Goal: Transaction & Acquisition: Purchase product/service

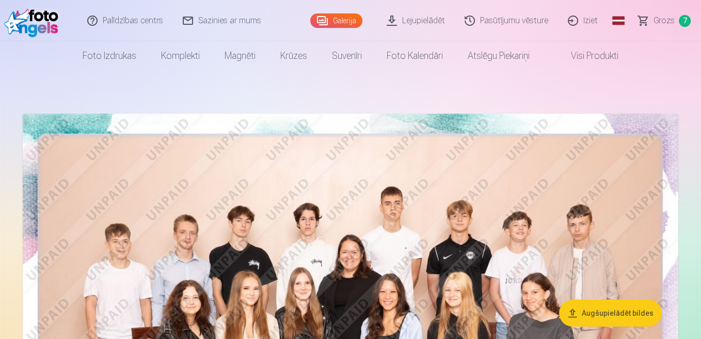
click at [659, 24] on span "Grozs" at bounding box center [664, 20] width 21 height 12
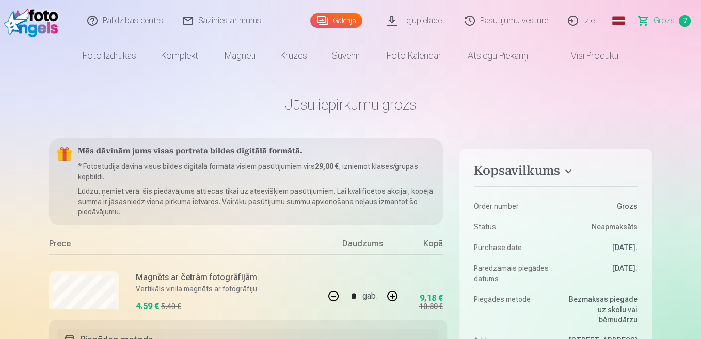
drag, startPoint x: 701, startPoint y: 24, endPoint x: 704, endPoint y: 40, distance: 16.9
click at [701, 40] on html "Palīdzības centrs Sazinies ar mums Galerija Lejupielādēt Pasūtījumu vēsture Izi…" at bounding box center [350, 169] width 701 height 339
drag, startPoint x: 700, startPoint y: 25, endPoint x: 705, endPoint y: 54, distance: 28.9
click at [701, 54] on html "Palīdzības centrs Sazinies ar mums Galerija Lejupielādēt Pasūtījumu vēsture Izi…" at bounding box center [350, 169] width 701 height 339
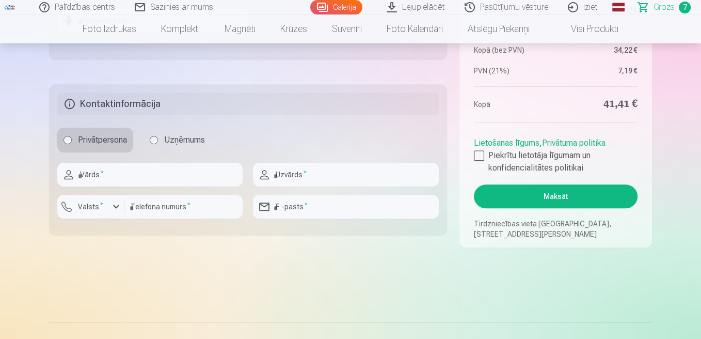
scroll to position [502, 0]
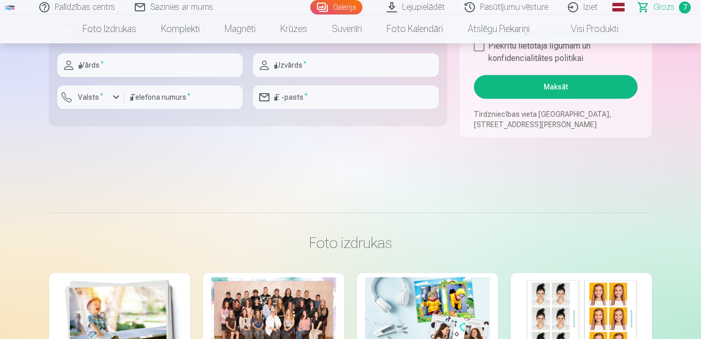
scroll to position [603, 0]
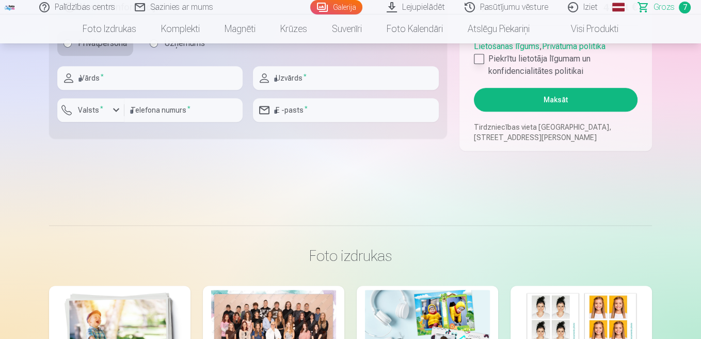
click at [480, 58] on div at bounding box center [479, 59] width 10 height 10
click at [211, 78] on input "text" at bounding box center [149, 78] width 185 height 24
type input "*****"
type input "******"
click at [103, 114] on label "Valsts *" at bounding box center [91, 110] width 34 height 10
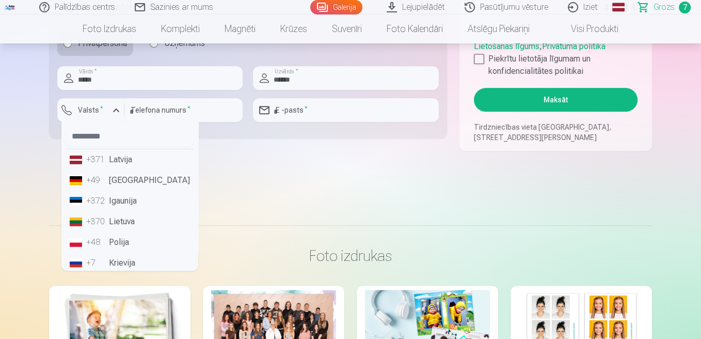
click at [112, 152] on li "+371 Latvija" at bounding box center [130, 159] width 129 height 21
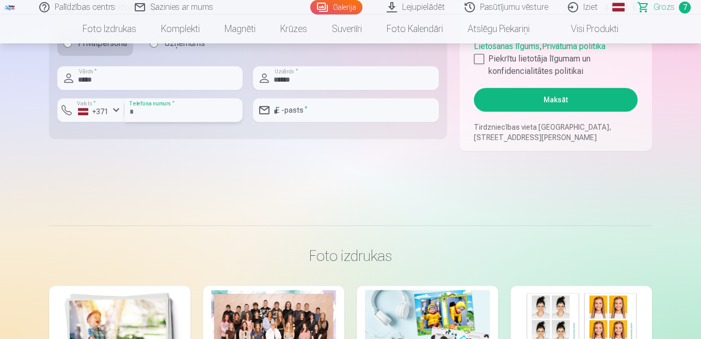
click at [154, 116] on input "number" at bounding box center [183, 110] width 118 height 24
type input "********"
click at [296, 108] on input "email" at bounding box center [345, 110] width 185 height 24
type input "**********"
click at [552, 102] on button "Maksāt" at bounding box center [556, 100] width 164 height 24
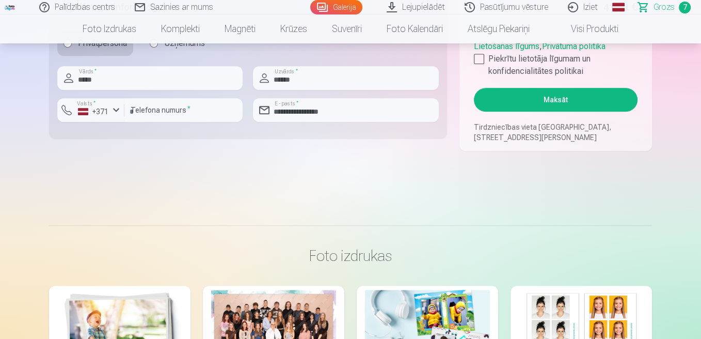
scroll to position [322, 0]
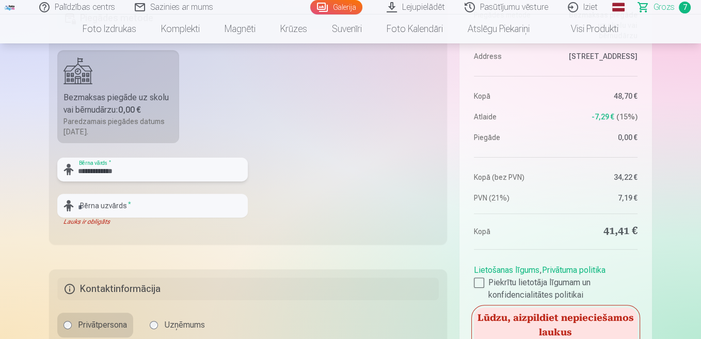
type input "**********"
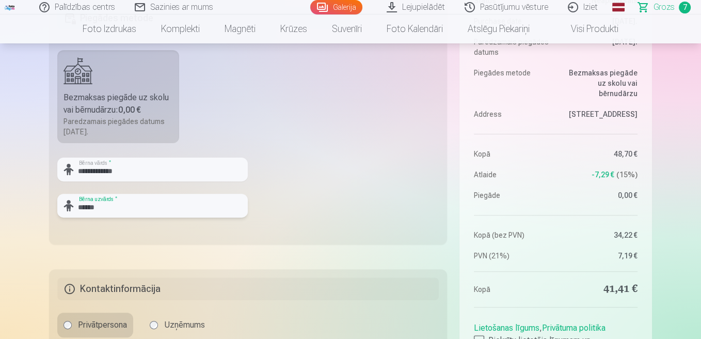
type input "******"
drag, startPoint x: 701, startPoint y: 46, endPoint x: 707, endPoint y: 69, distance: 23.4
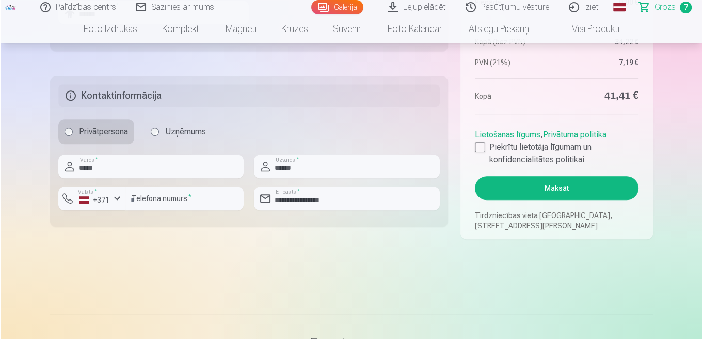
scroll to position [528, 0]
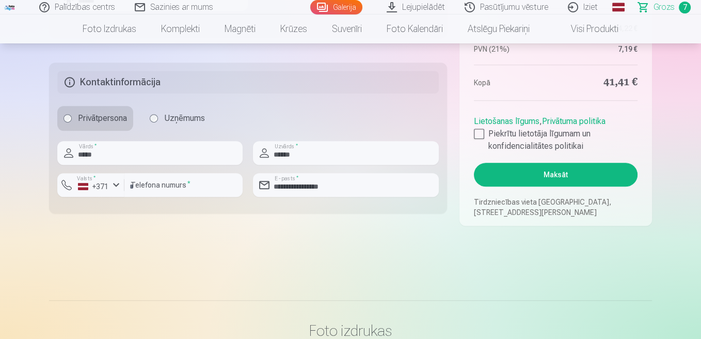
click at [526, 175] on button "Maksāt" at bounding box center [556, 175] width 164 height 24
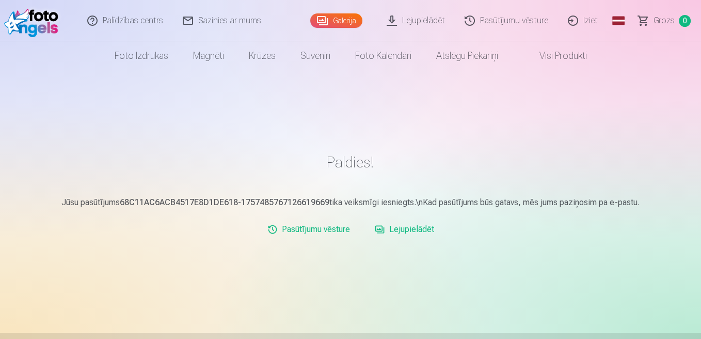
click at [410, 24] on link "Lejupielādēt" at bounding box center [417, 20] width 78 height 41
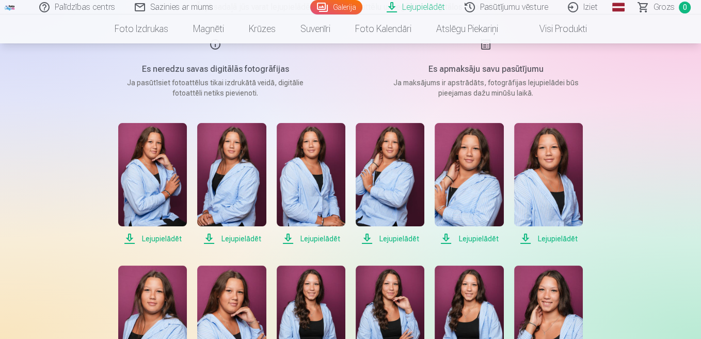
scroll to position [139, 0]
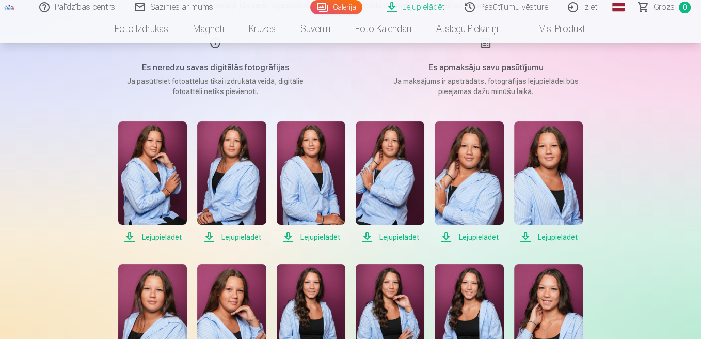
click at [163, 238] on span "Lejupielādēt" at bounding box center [152, 237] width 69 height 12
click at [229, 237] on span "Lejupielādēt" at bounding box center [231, 237] width 69 height 12
click at [326, 237] on span "Lejupielādēt" at bounding box center [311, 237] width 69 height 12
click at [396, 241] on span "Lejupielādēt" at bounding box center [390, 237] width 69 height 12
click at [459, 235] on span "Lejupielādēt" at bounding box center [469, 237] width 69 height 12
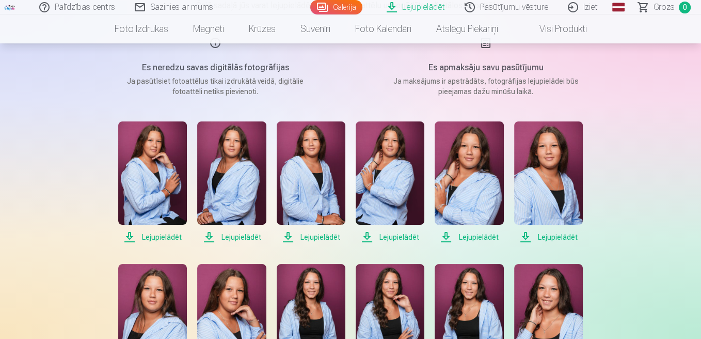
click at [543, 239] on span "Lejupielādēt" at bounding box center [548, 237] width 69 height 12
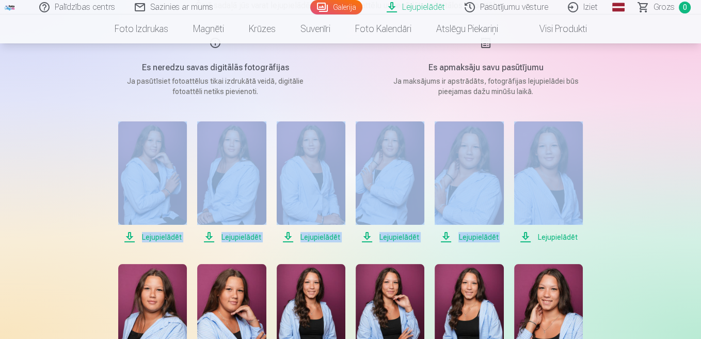
drag, startPoint x: 701, startPoint y: 95, endPoint x: 699, endPoint y: 121, distance: 25.9
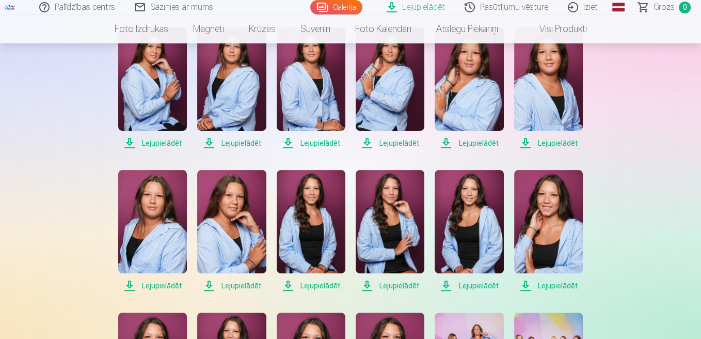
scroll to position [252, 0]
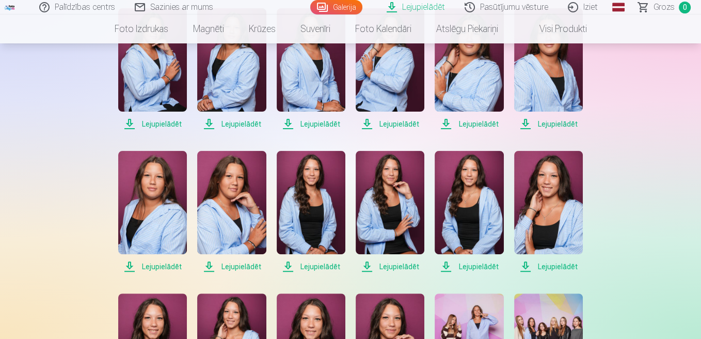
click at [151, 269] on span "Lejupielādēt" at bounding box center [152, 266] width 69 height 12
click at [241, 264] on span "Lejupielādēt" at bounding box center [231, 266] width 69 height 12
click at [318, 267] on span "Lejupielādēt" at bounding box center [311, 266] width 69 height 12
click at [413, 270] on span "Lejupielādēt" at bounding box center [390, 266] width 69 height 12
click at [471, 264] on span "Lejupielādēt" at bounding box center [469, 266] width 69 height 12
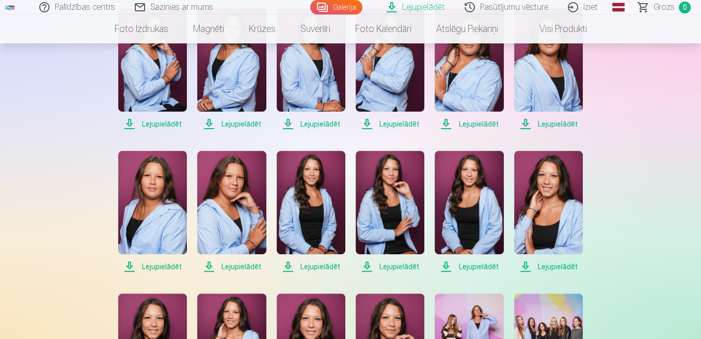
click at [549, 267] on span "Lejupielādēt" at bounding box center [548, 266] width 69 height 12
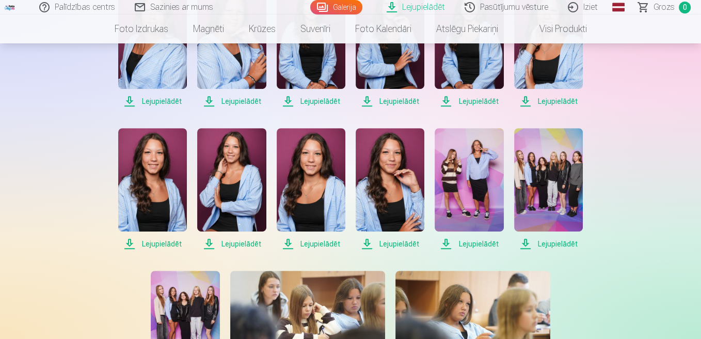
scroll to position [457, 0]
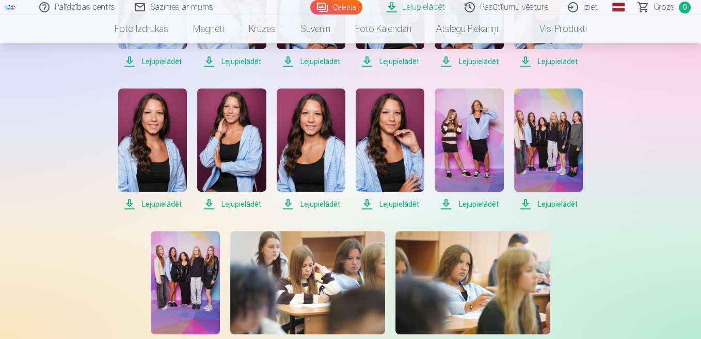
click at [177, 203] on span "Lejupielādēt" at bounding box center [152, 204] width 69 height 12
click at [232, 201] on span "Lejupielādēt" at bounding box center [231, 204] width 69 height 12
click at [310, 201] on span "Lejupielādēt" at bounding box center [311, 204] width 69 height 12
click at [383, 200] on span "Lejupielādēt" at bounding box center [390, 204] width 69 height 12
click at [461, 202] on span "Lejupielādēt" at bounding box center [469, 204] width 69 height 12
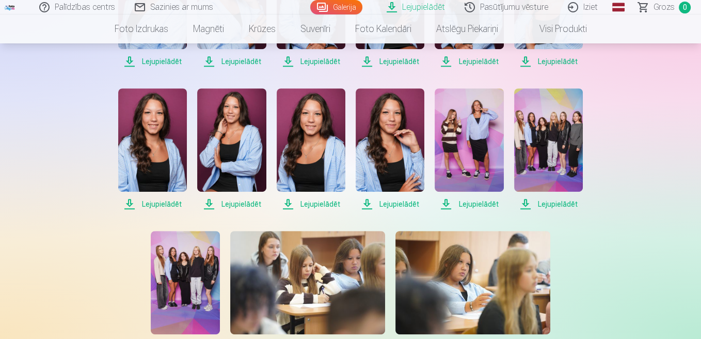
click at [550, 205] on span "Lejupielādēt" at bounding box center [548, 204] width 69 height 12
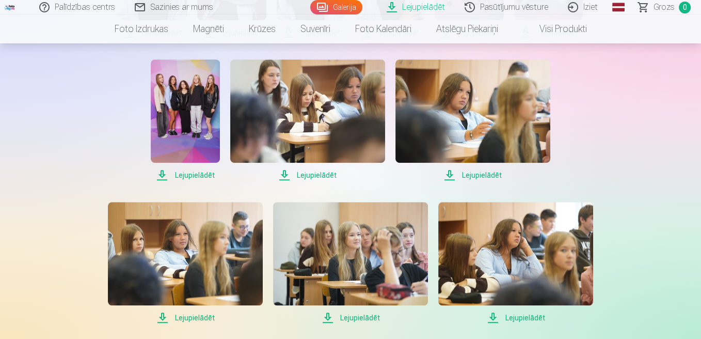
scroll to position [625, 0]
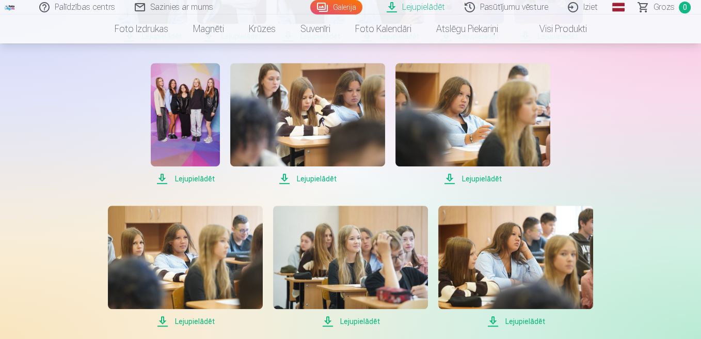
click at [198, 179] on span "Lejupielādēt" at bounding box center [185, 179] width 69 height 12
click at [475, 179] on span "Lejupielādēt" at bounding box center [473, 179] width 155 height 12
click at [332, 179] on span "Lejupielādēt" at bounding box center [307, 179] width 155 height 12
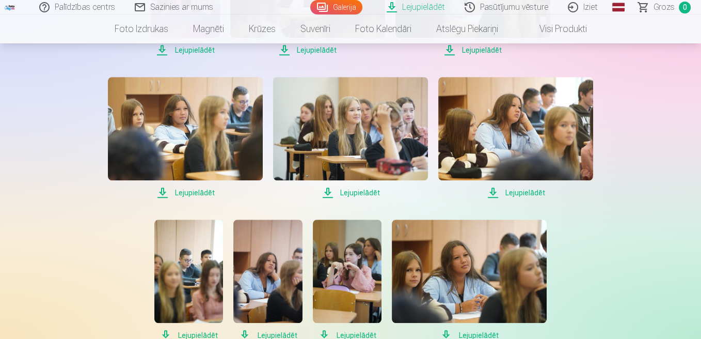
scroll to position [750, 0]
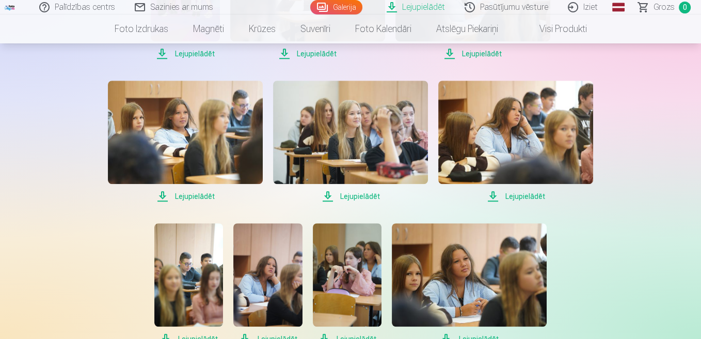
click at [198, 193] on span "Lejupielādēt" at bounding box center [185, 196] width 155 height 12
click at [521, 197] on span "Lejupielādēt" at bounding box center [515, 196] width 155 height 12
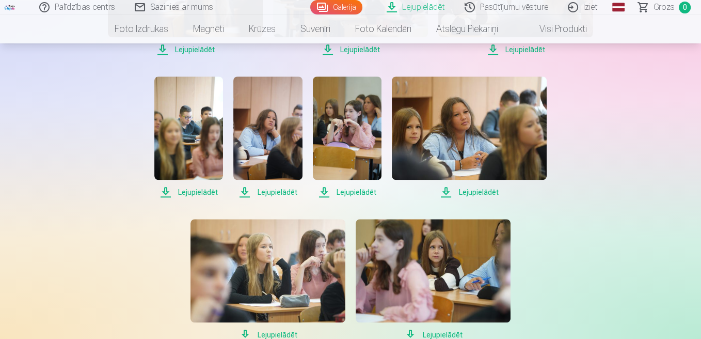
scroll to position [892, 0]
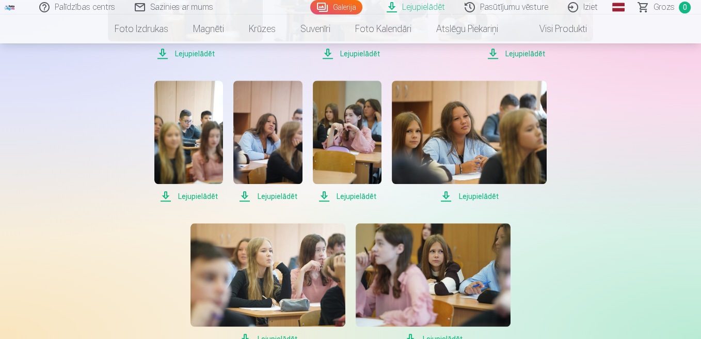
click at [286, 197] on span "Lejupielādēt" at bounding box center [267, 196] width 69 height 12
click at [479, 196] on span "Lejupielādēt" at bounding box center [469, 196] width 155 height 12
drag, startPoint x: 701, startPoint y: 221, endPoint x: 703, endPoint y: 266, distance: 45.5
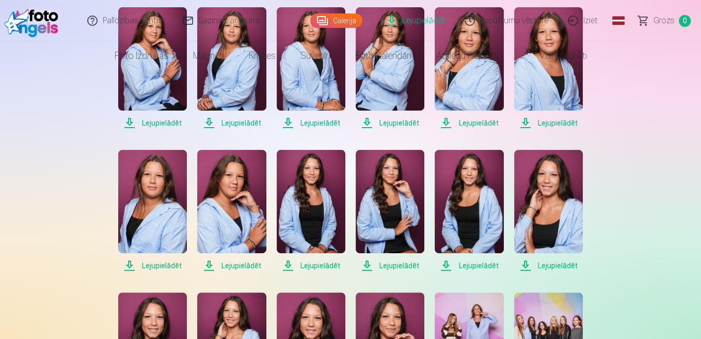
scroll to position [0, 0]
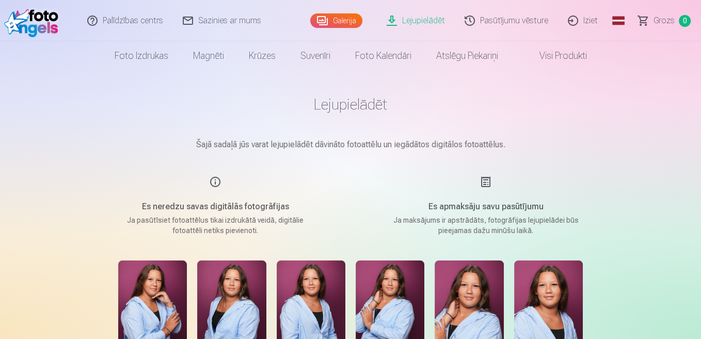
click at [588, 20] on link "Iziet" at bounding box center [584, 20] width 50 height 41
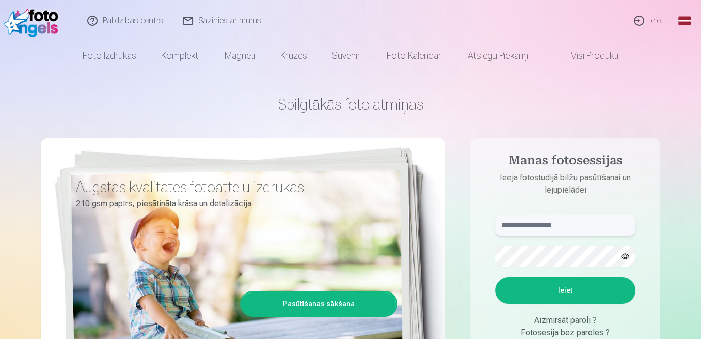
click at [566, 223] on input "text" at bounding box center [565, 225] width 140 height 21
type input "**********"
click at [555, 292] on button "Ieiet" at bounding box center [565, 290] width 140 height 27
